Goal: Communication & Community: Share content

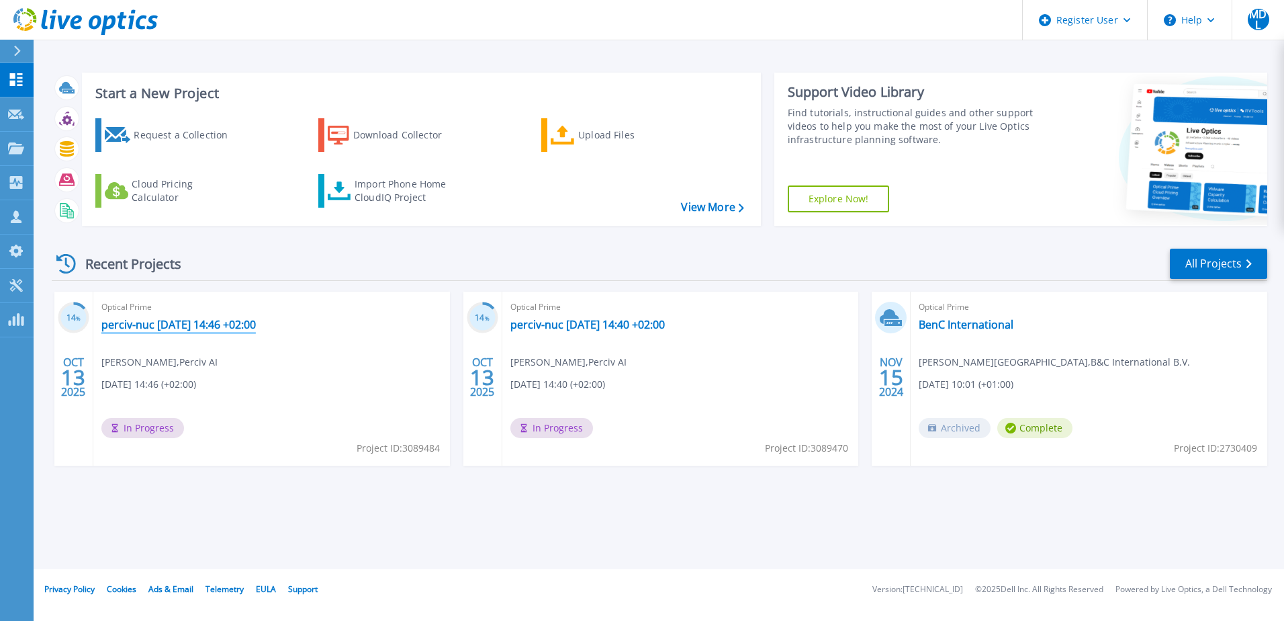
click at [184, 324] on link "perciv-nuc [DATE] 14:46 +02:00" at bounding box center [178, 324] width 154 height 13
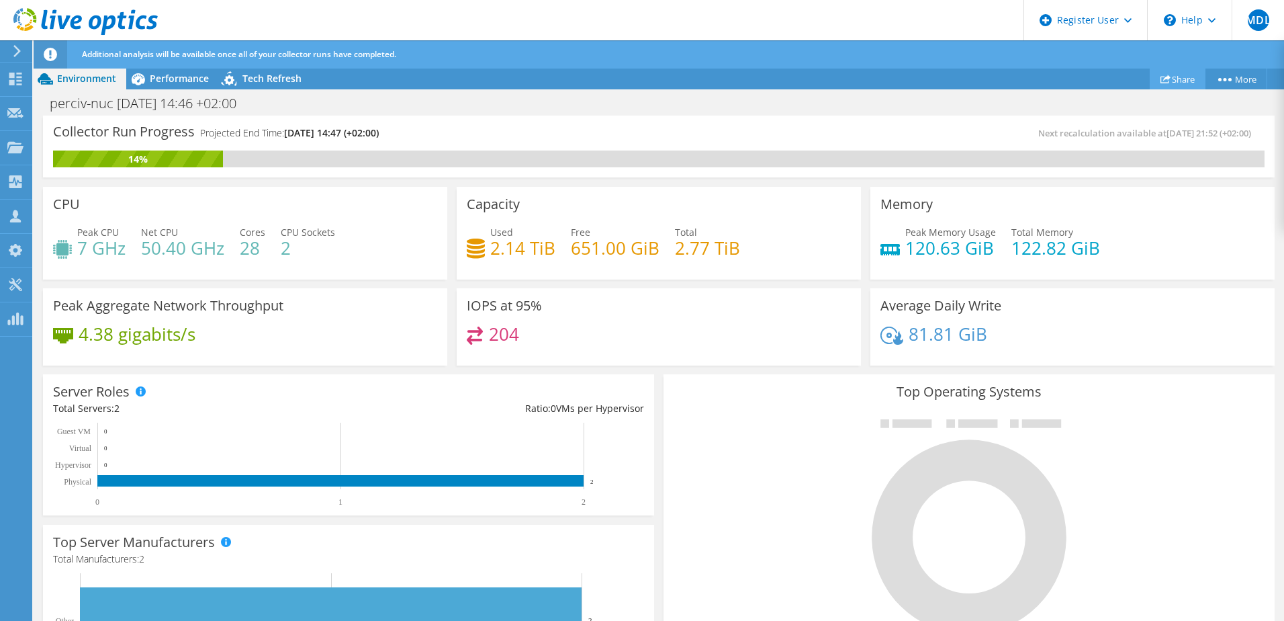
click at [1185, 77] on link "Share" at bounding box center [1178, 79] width 56 height 21
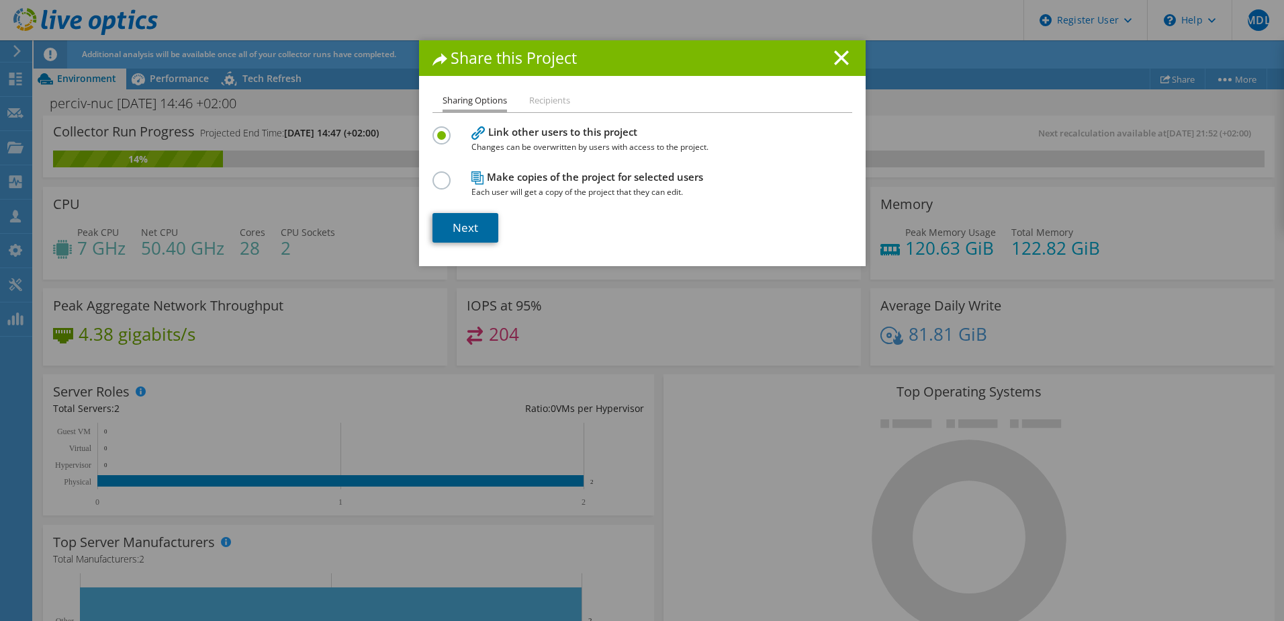
click at [478, 216] on link "Next" at bounding box center [466, 228] width 66 height 30
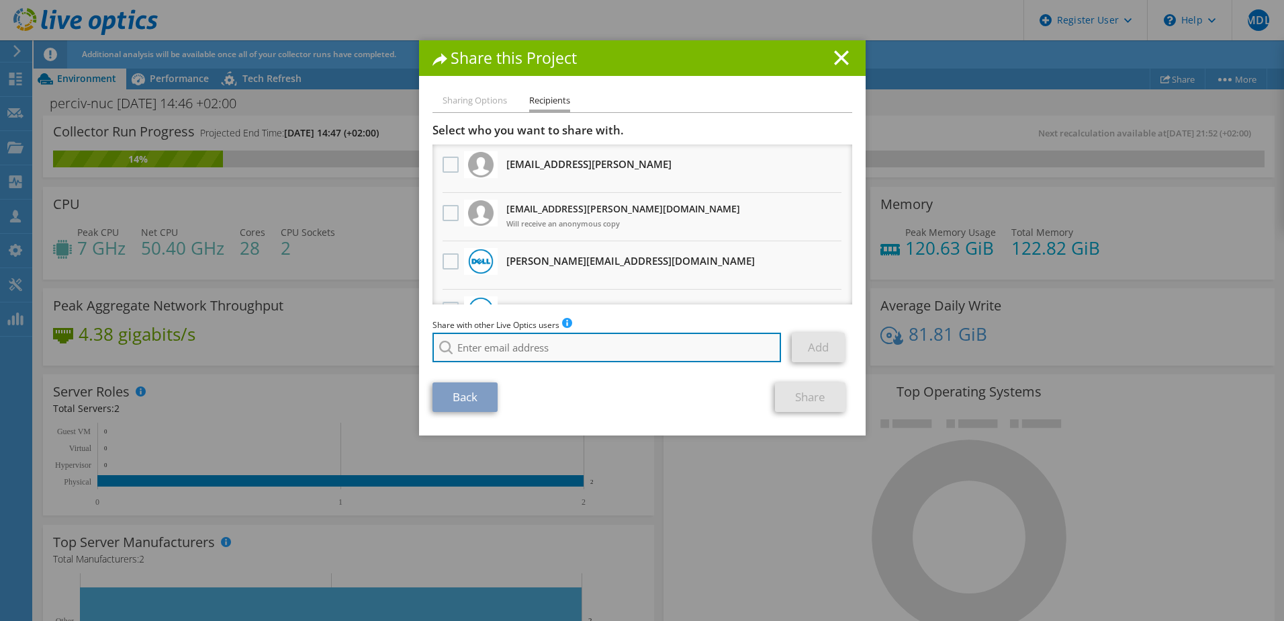
click at [515, 346] on input "search" at bounding box center [607, 347] width 349 height 30
click at [507, 365] on li "Andries.Blommers@dell.com" at bounding box center [510, 357] width 154 height 16
type input "Andries.Blommers@dell.com"
click at [607, 347] on input "Andries.Blommers@dell.com" at bounding box center [607, 347] width 349 height 30
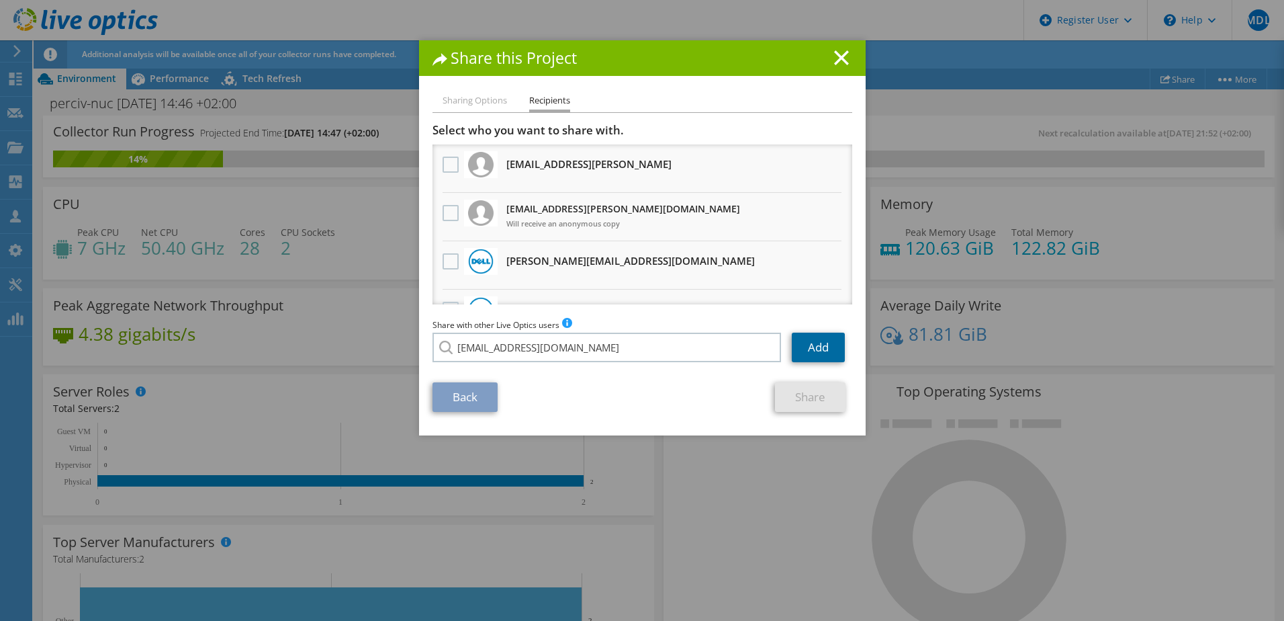
click at [813, 354] on link "Add" at bounding box center [818, 347] width 53 height 30
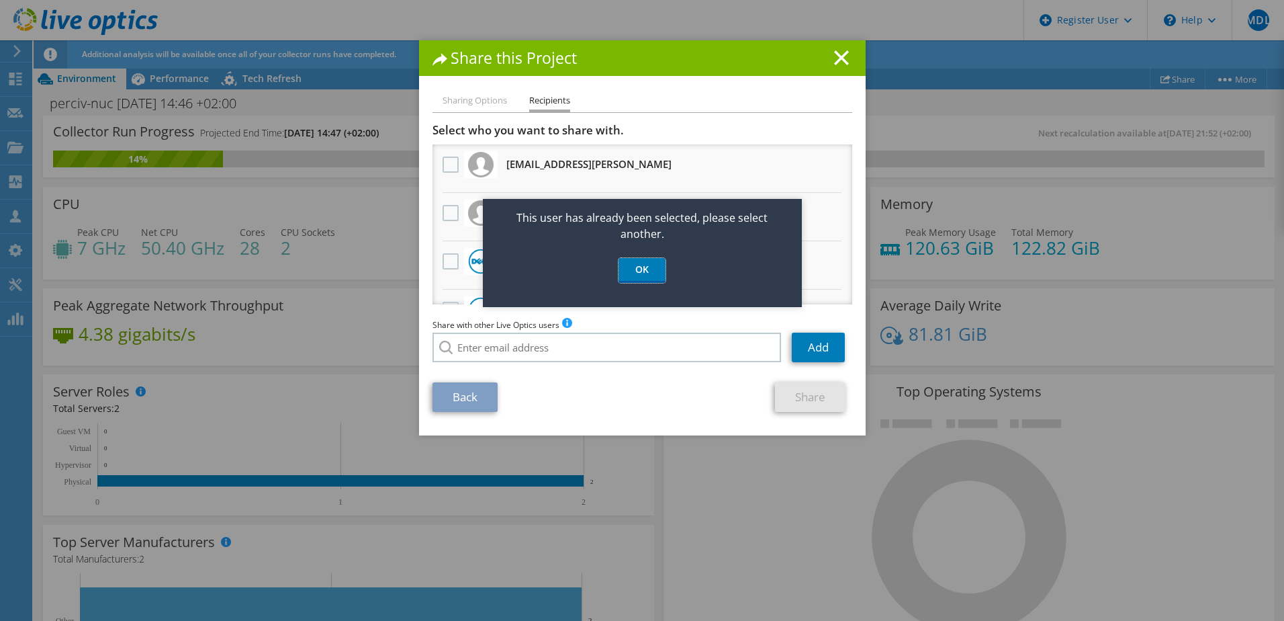
click at [649, 269] on link "OK" at bounding box center [642, 270] width 47 height 25
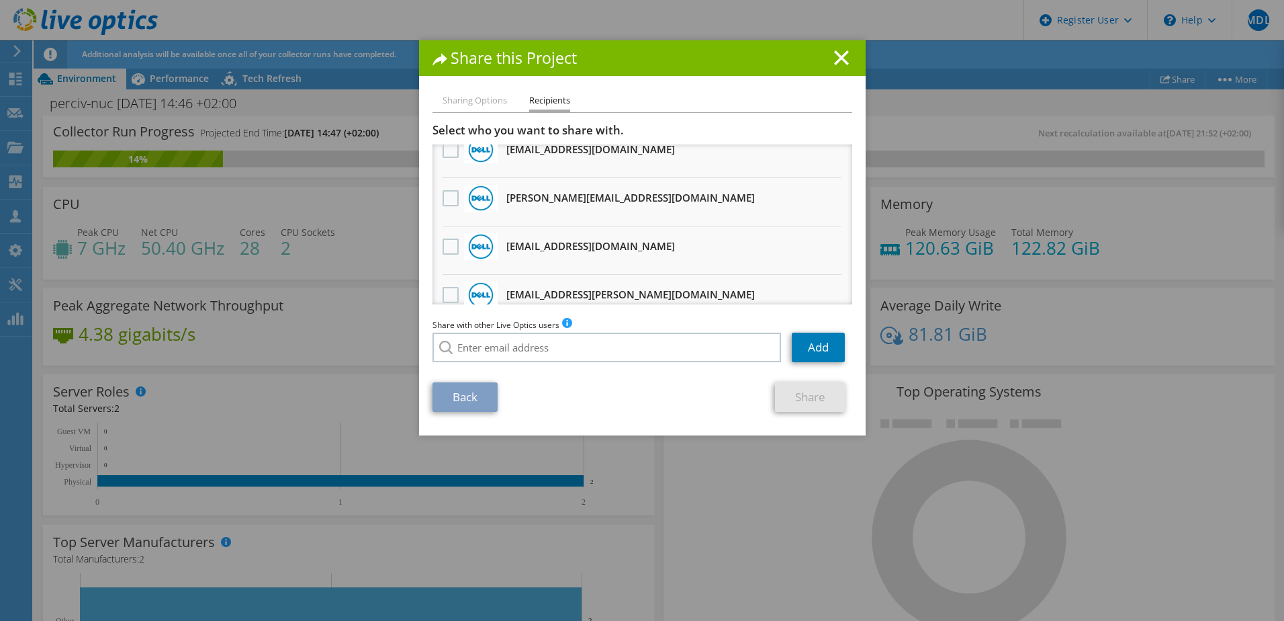
scroll to position [576, 0]
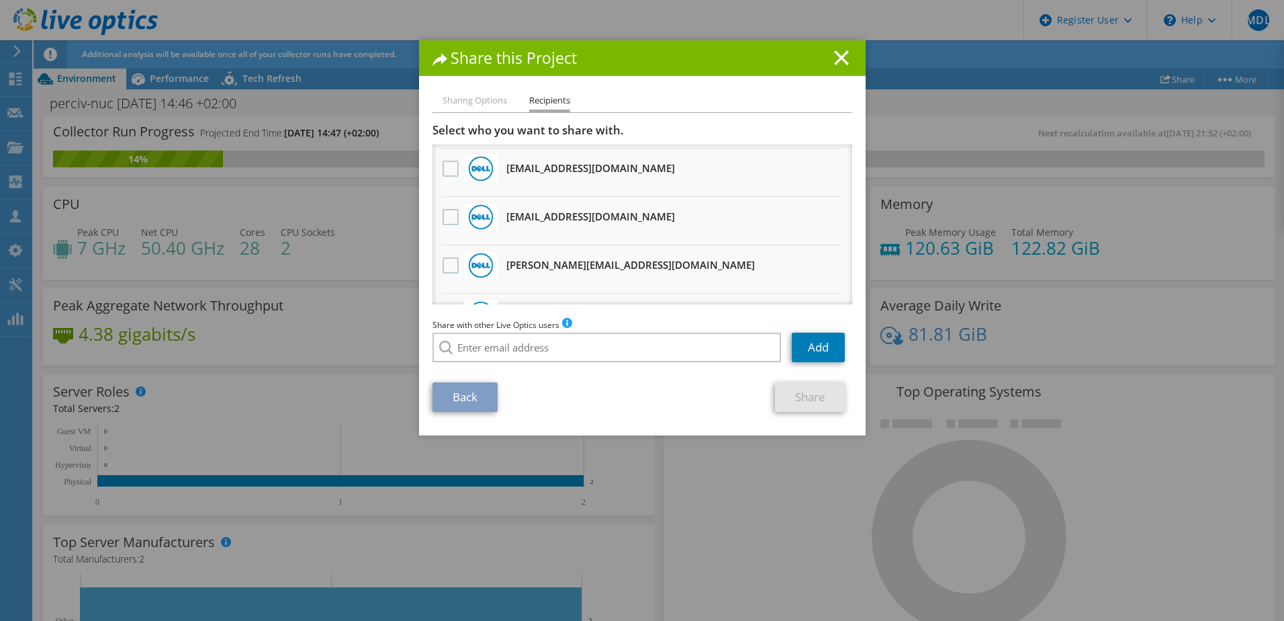
click at [452, 208] on div at bounding box center [450, 218] width 23 height 28
click at [451, 214] on label at bounding box center [452, 217] width 19 height 16
click at [0, 0] on input "checkbox" at bounding box center [0, 0] width 0 height 0
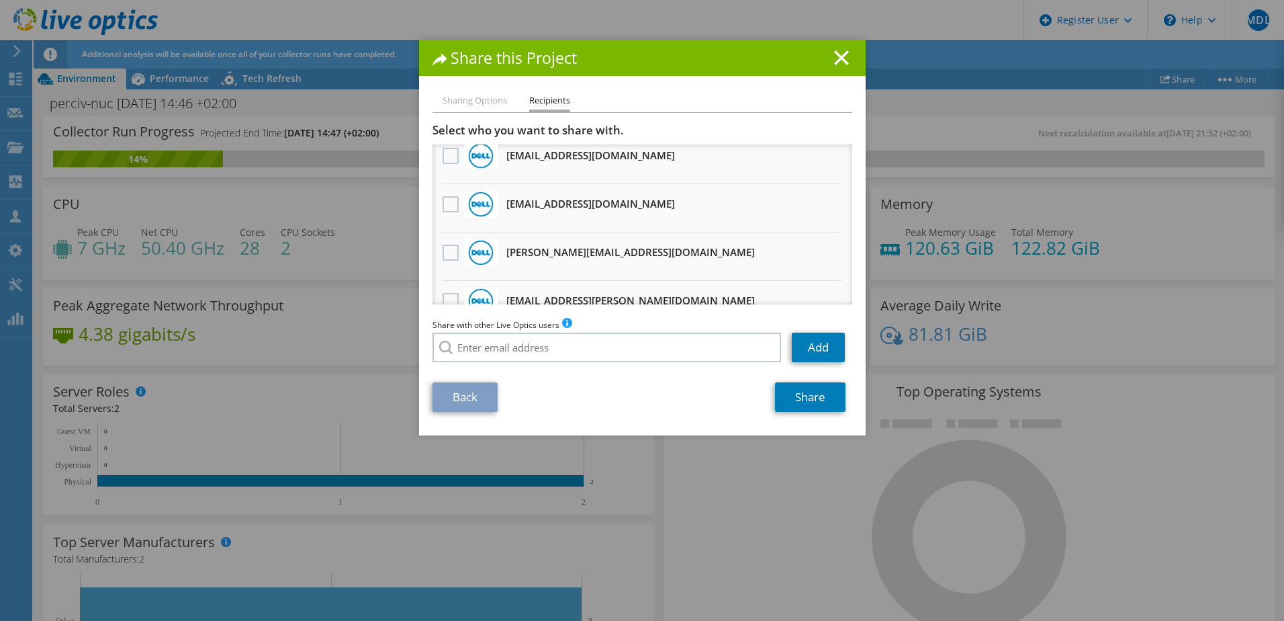
scroll to position [269, 0]
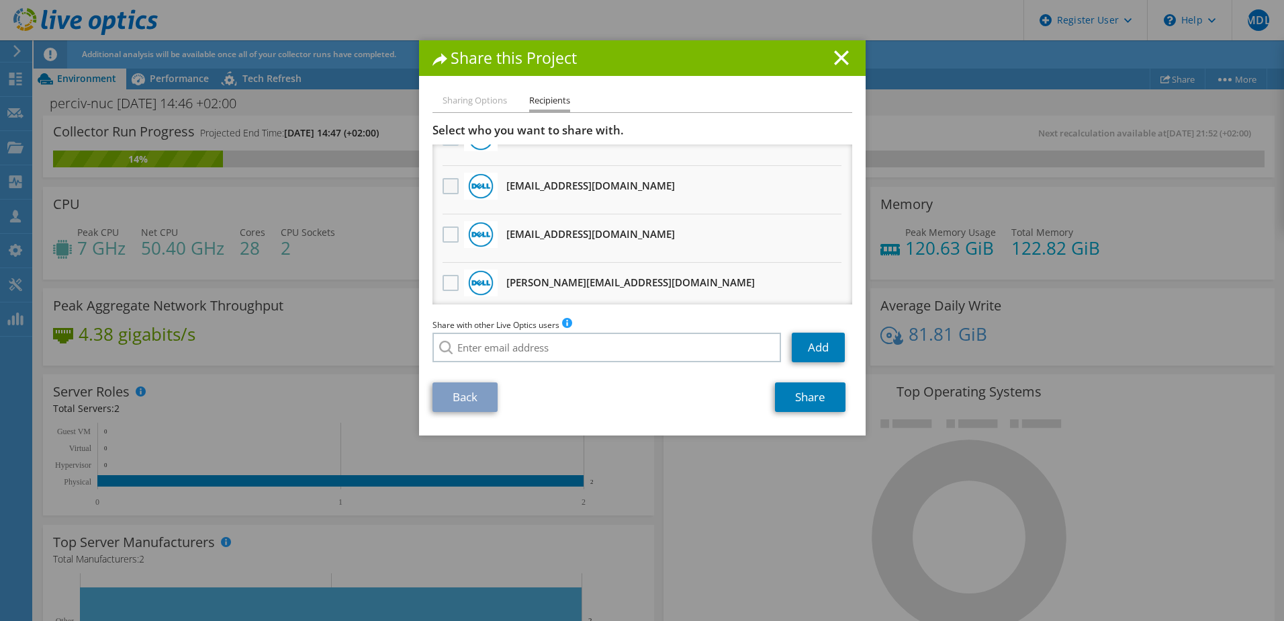
click at [448, 184] on label at bounding box center [452, 186] width 19 height 16
click at [0, 0] on input "checkbox" at bounding box center [0, 0] width 0 height 0
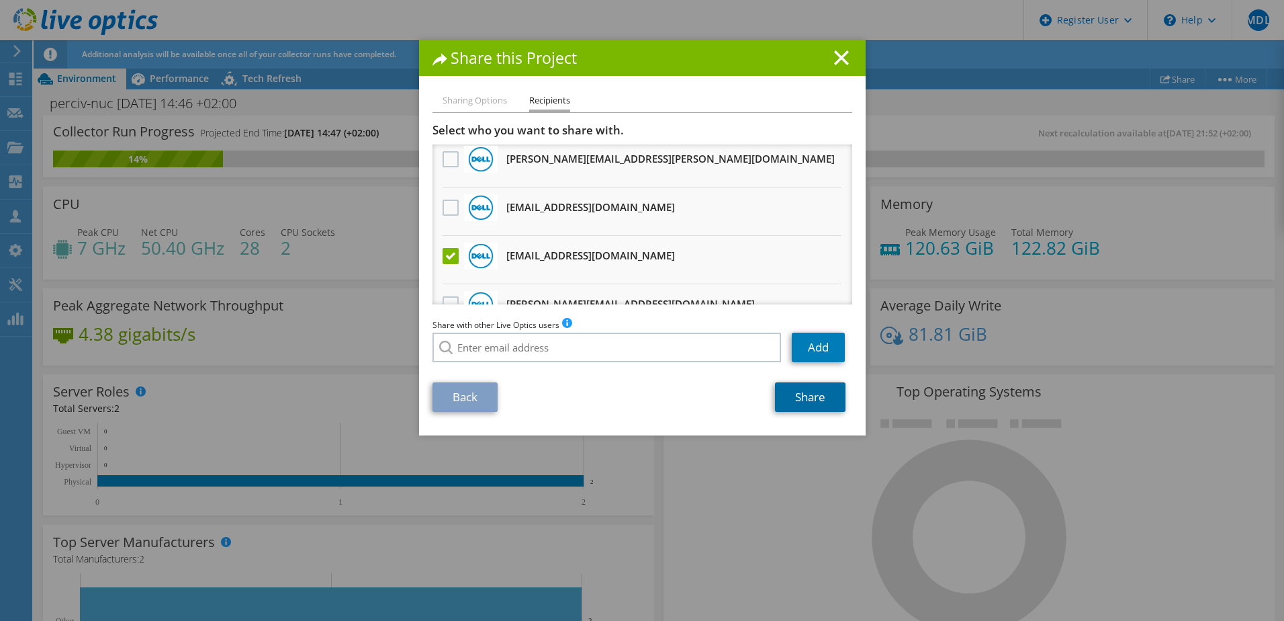
click at [817, 394] on link "Share" at bounding box center [810, 397] width 71 height 30
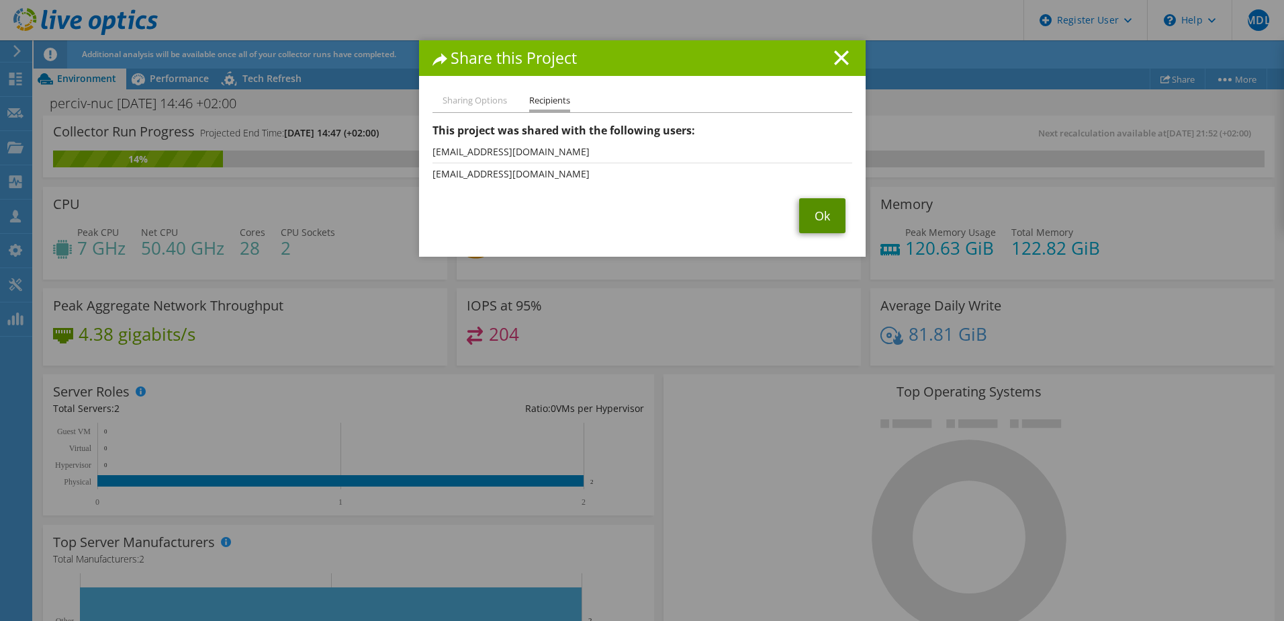
click at [836, 217] on link "Ok" at bounding box center [822, 215] width 46 height 35
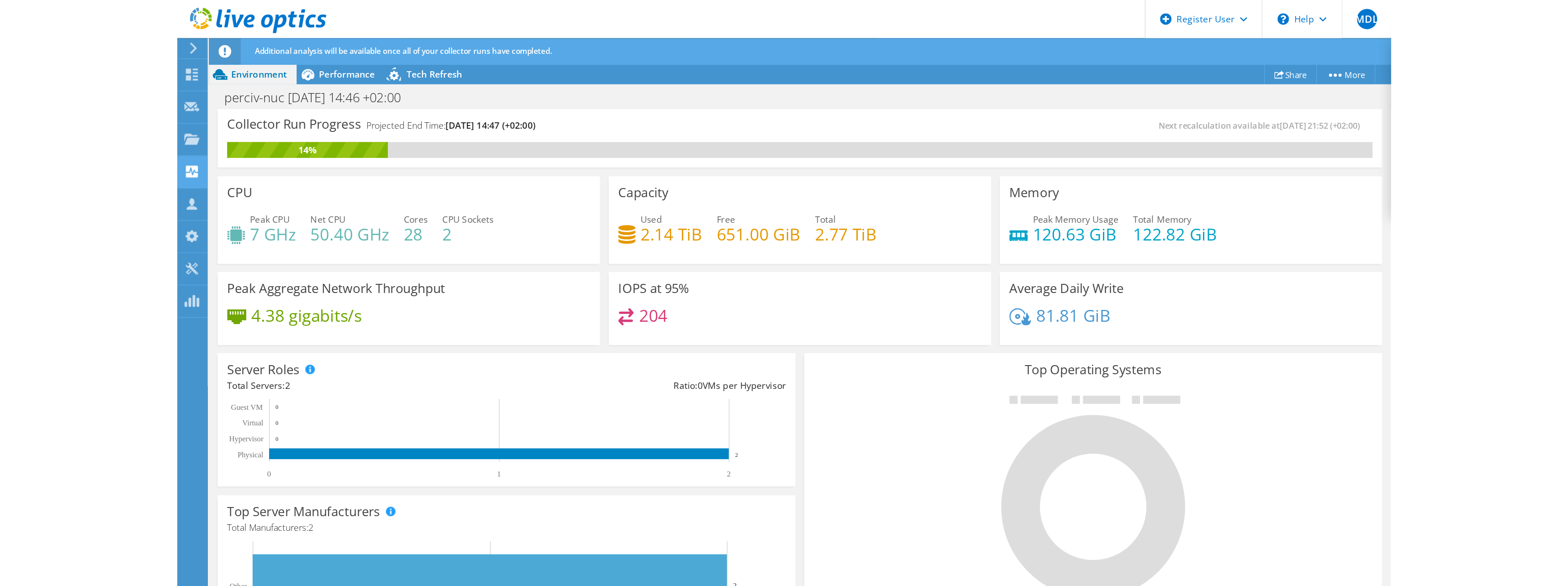
scroll to position [102, 0]
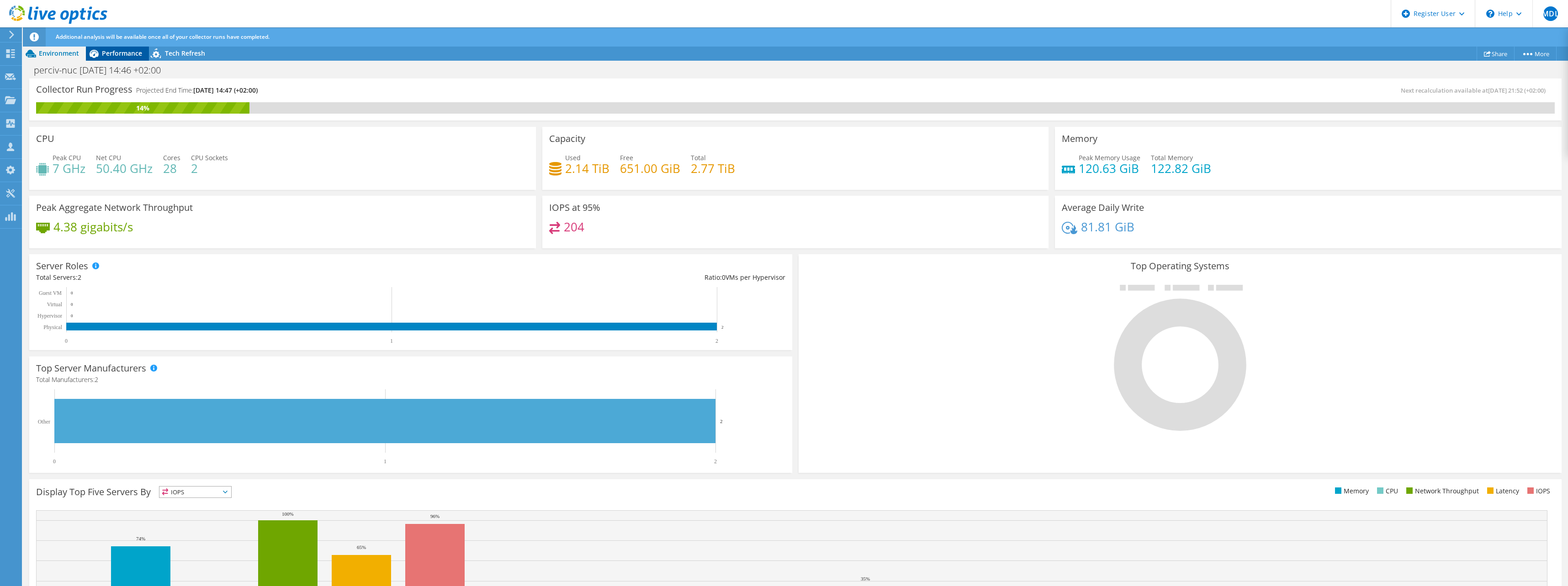
click at [126, 53] on span "Performance" at bounding box center [122, 53] width 40 height 9
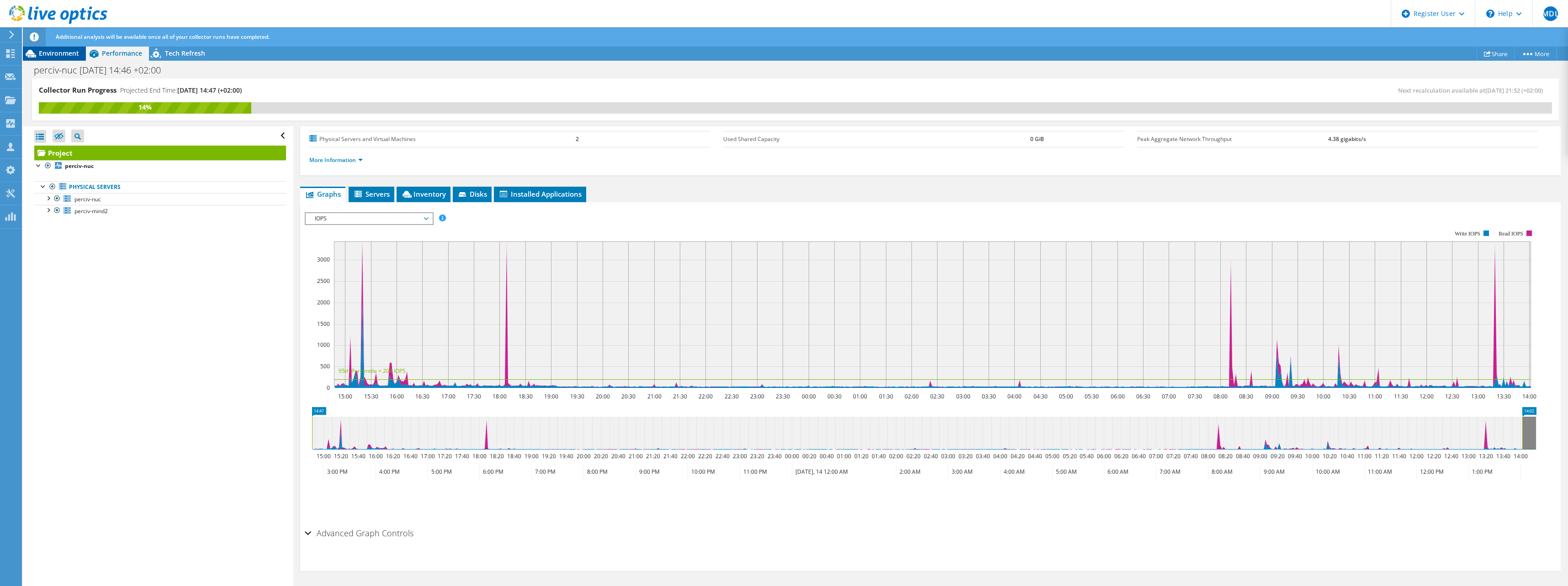
click at [70, 55] on span "Environment" at bounding box center [59, 53] width 40 height 9
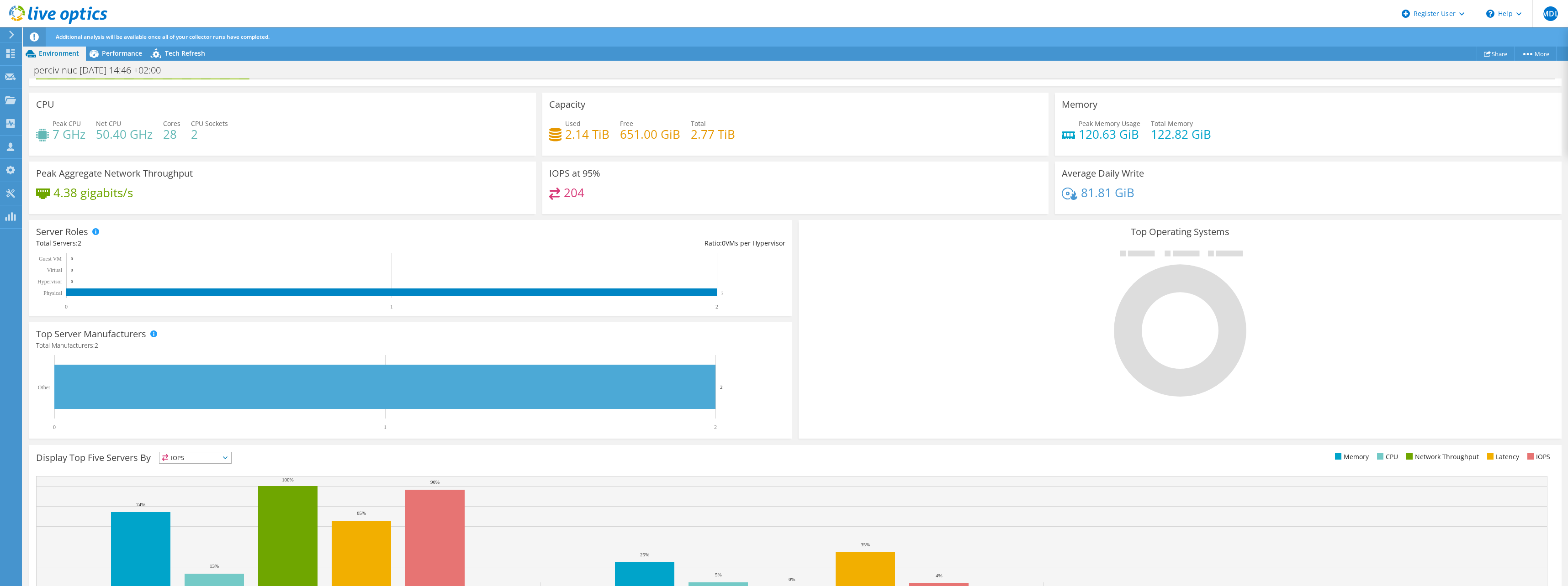
scroll to position [0, 0]
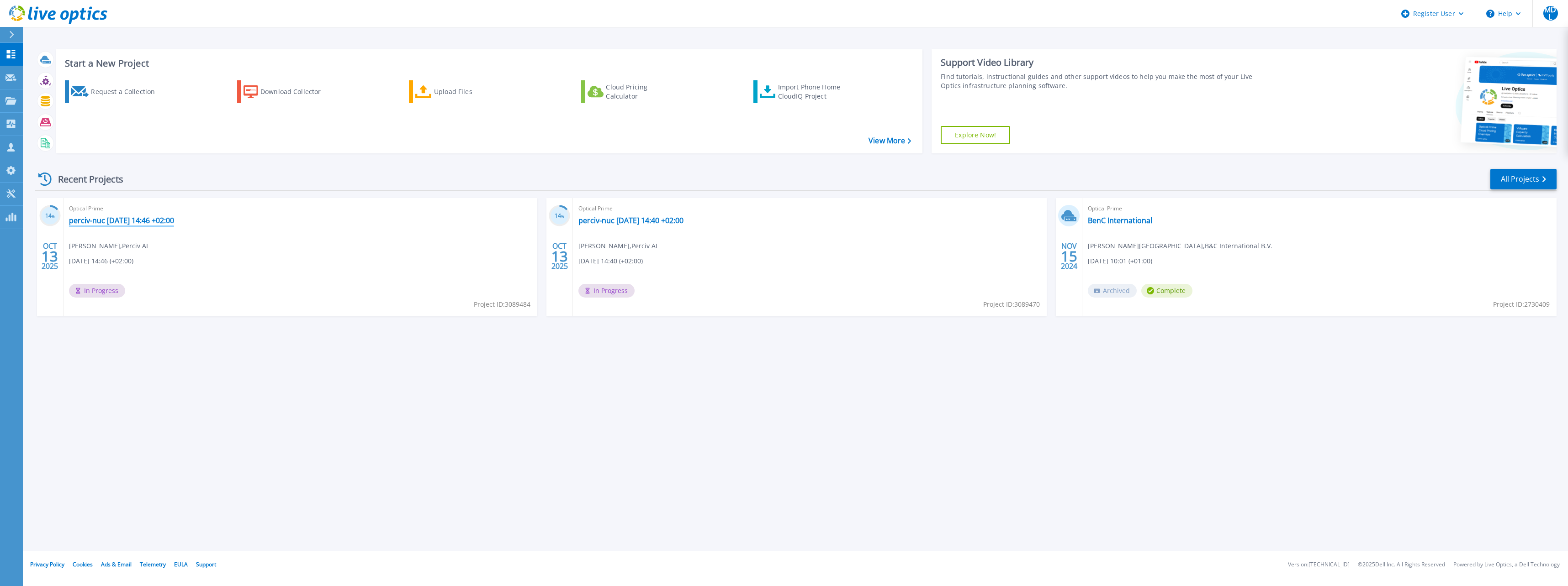
click at [170, 219] on link "perciv-nuc 2025-10-13 14:46 +02:00" at bounding box center [121, 220] width 105 height 9
drag, startPoint x: 1044, startPoint y: 308, endPoint x: 1012, endPoint y: 309, distance: 32.0
click at [1013, 309] on div "Optical Prime perciv-nuc [DATE] 14:40 +02:00 [PERSON_NAME] , Perciv AI [DATE] 1…" at bounding box center [810, 257] width 473 height 118
drag, startPoint x: 1012, startPoint y: 309, endPoint x: 933, endPoint y: 364, distance: 96.3
click at [933, 364] on div "Start a New Project Request a Collection Download Collector Upload Files Cloud …" at bounding box center [795, 275] width 1545 height 551
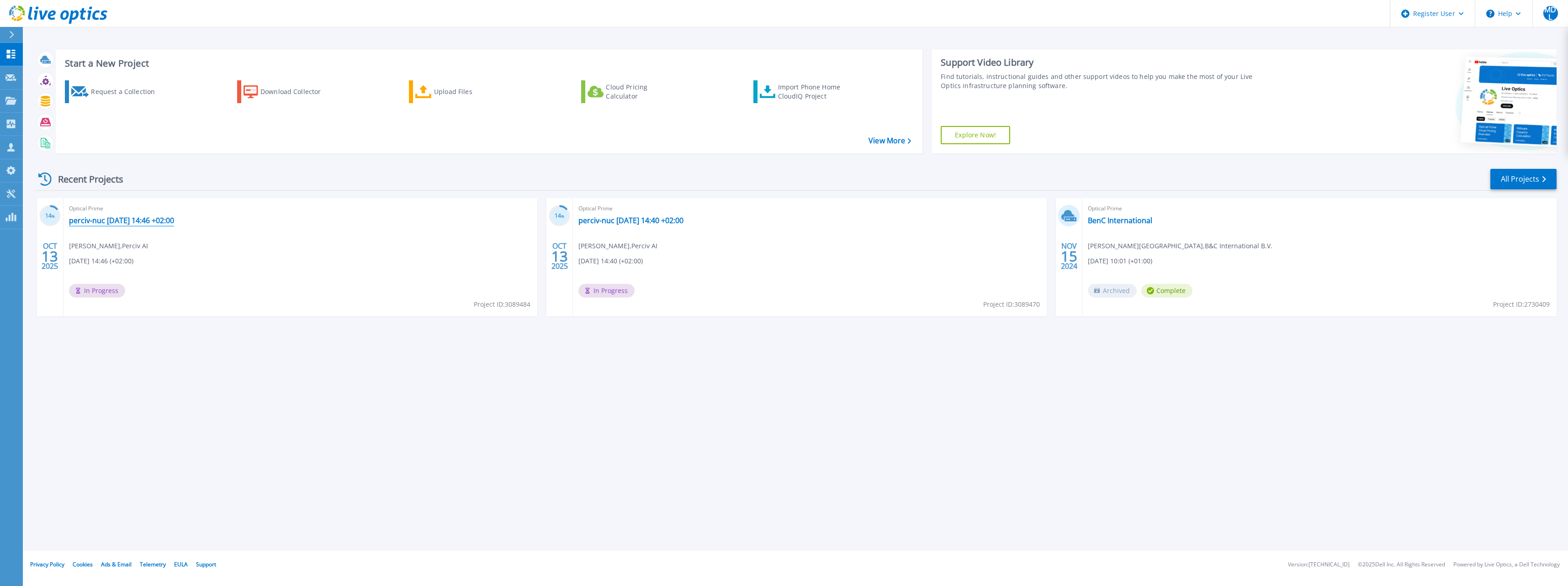
click at [174, 220] on link "perciv-nuc [DATE] 14:46 +02:00" at bounding box center [121, 220] width 105 height 9
click at [641, 222] on link "perciv-nuc [DATE] 14:40 +02:00" at bounding box center [631, 220] width 105 height 9
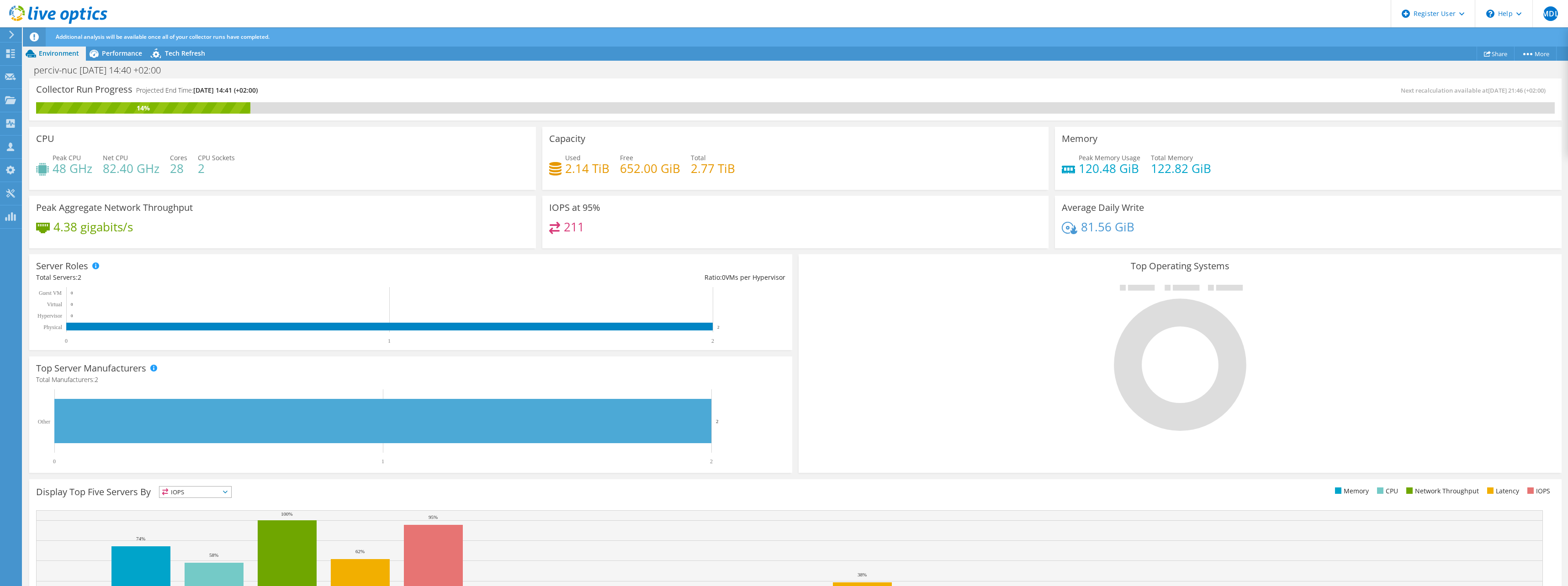
scroll to position [102, 0]
click at [885, 489] on ul "Memory CPU Network Throughput Latency IOPS" at bounding box center [1175, 491] width 759 height 10
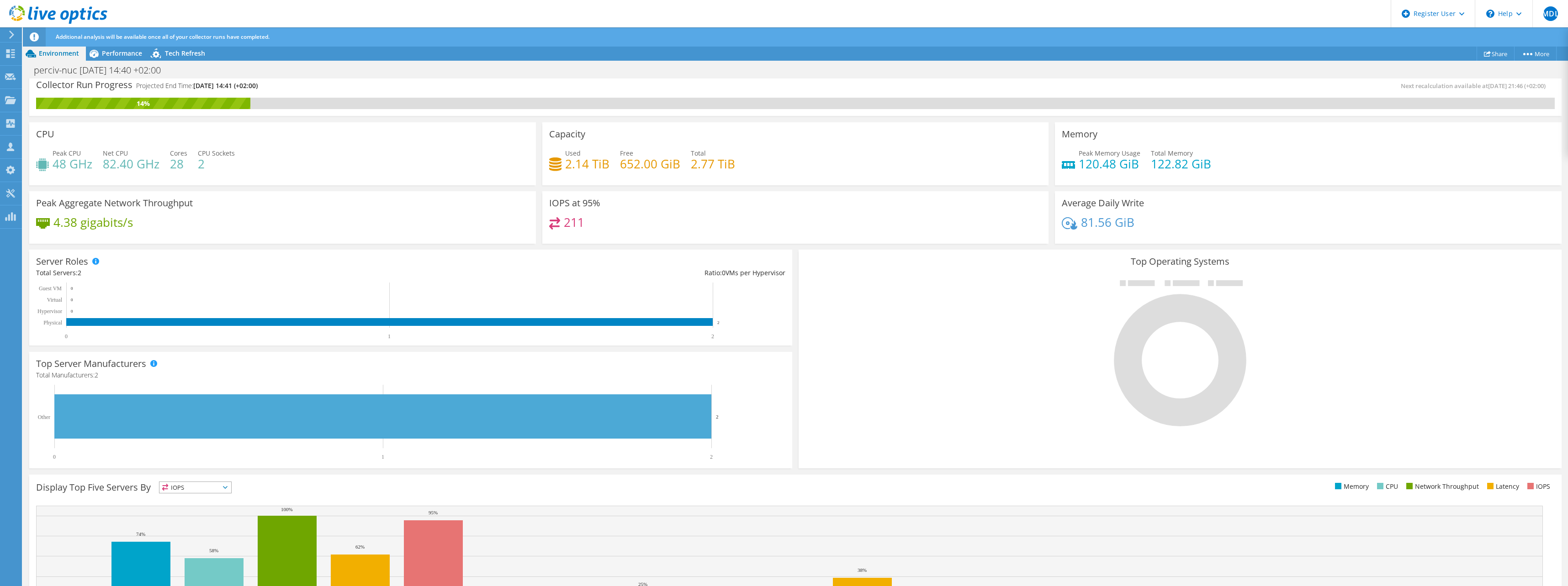
scroll to position [0, 0]
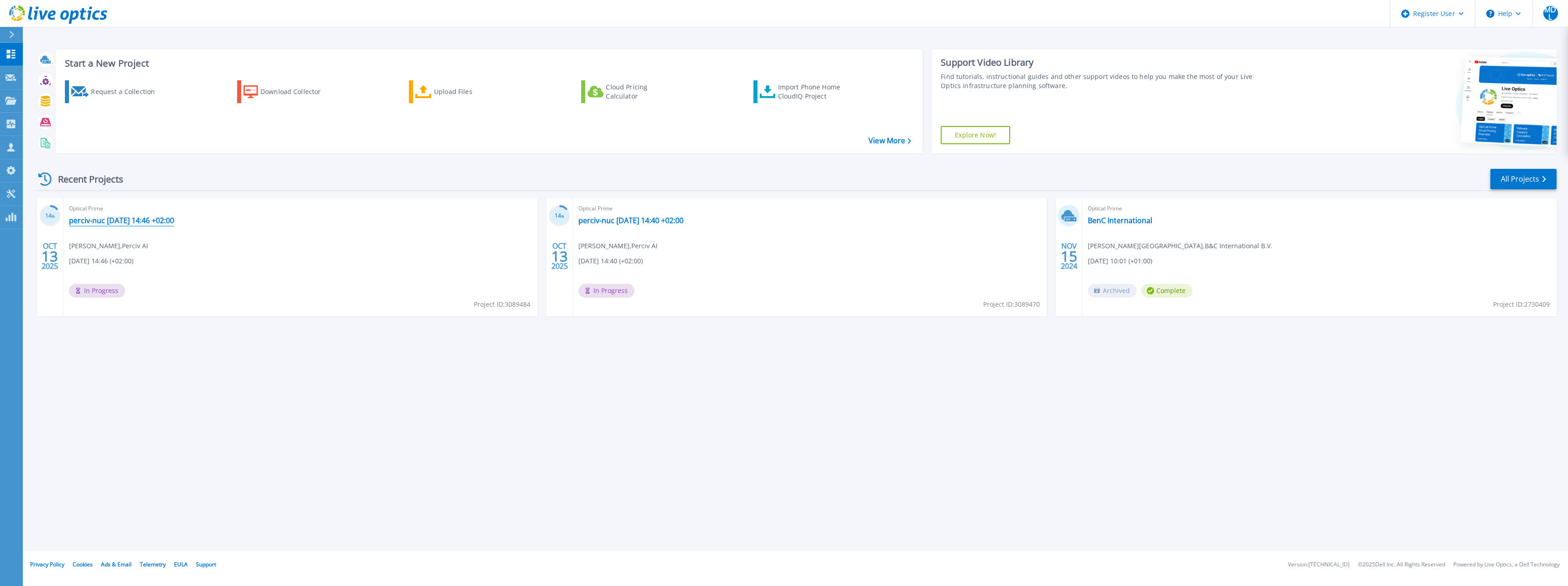
click at [174, 222] on link "perciv-nuc [DATE] 14:46 +02:00" at bounding box center [121, 220] width 105 height 9
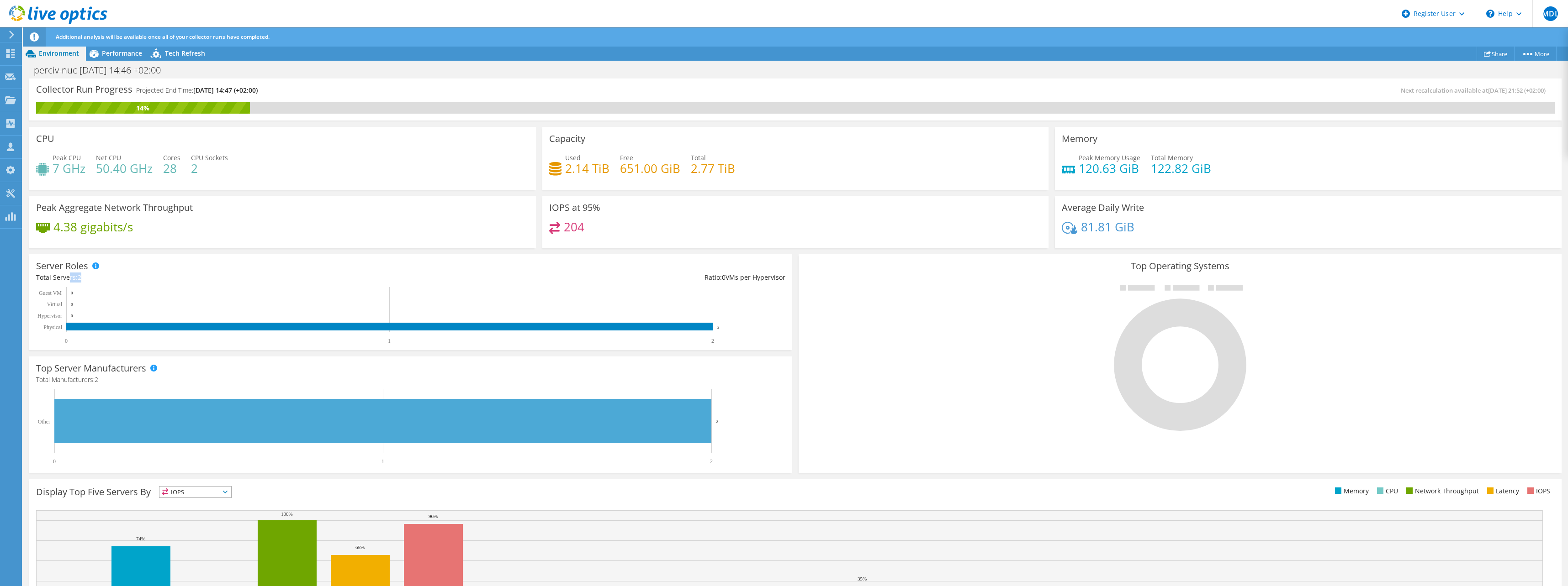
drag, startPoint x: 82, startPoint y: 277, endPoint x: 67, endPoint y: 280, distance: 15.3
click at [67, 279] on div "Total Servers: 2" at bounding box center [223, 277] width 375 height 10
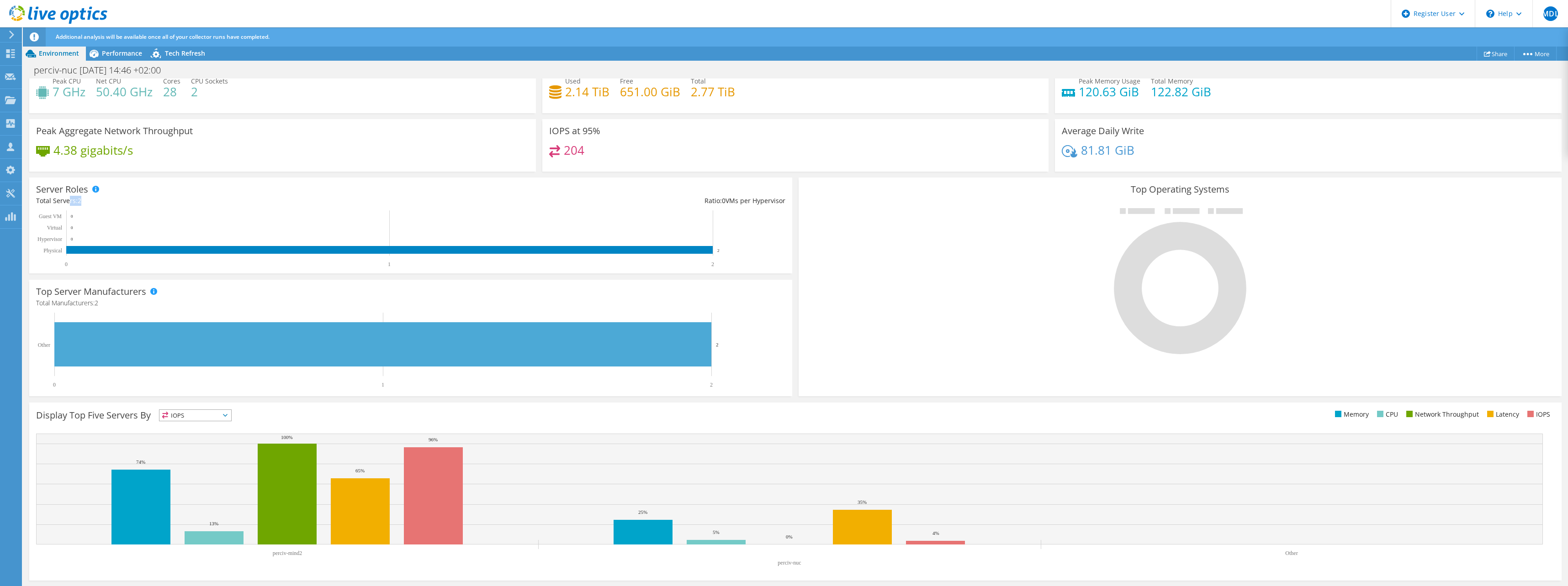
scroll to position [77, 0]
